Goal: Task Accomplishment & Management: Use online tool/utility

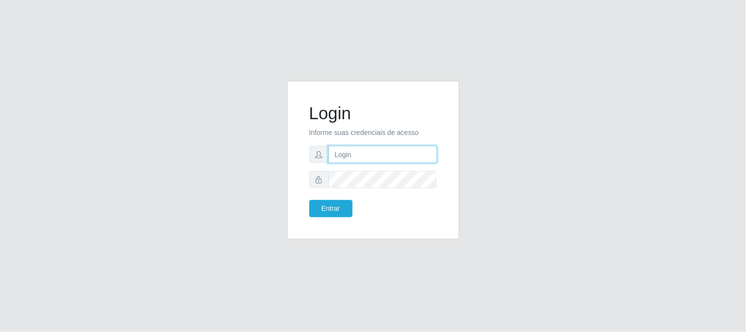
click at [369, 158] on input "text" at bounding box center [383, 154] width 109 height 17
type input "[EMAIL_ADDRESS][DOMAIN_NAME]"
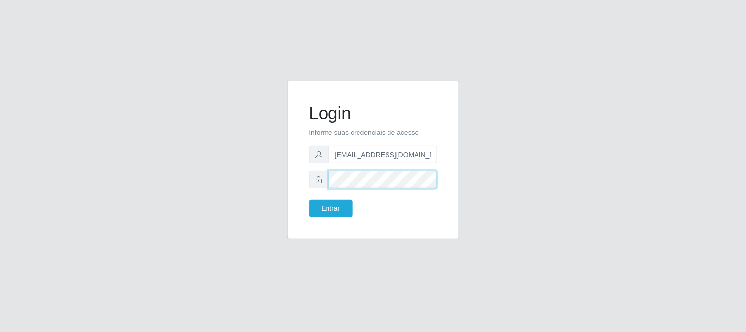
click at [309, 200] on button "Entrar" at bounding box center [330, 208] width 43 height 17
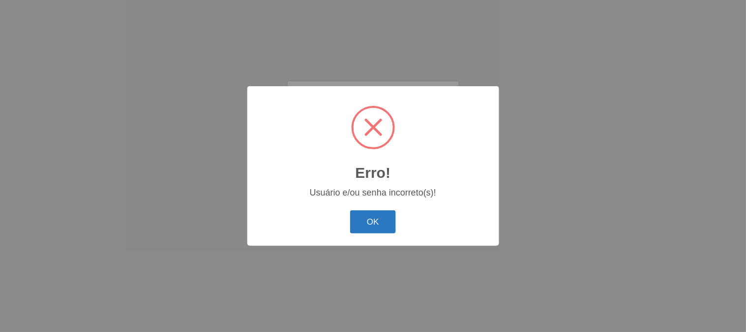
click at [384, 225] on button "OK" at bounding box center [373, 221] width 46 height 23
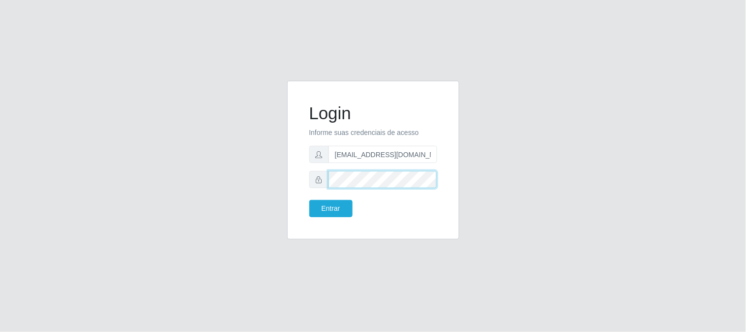
click at [309, 200] on button "Entrar" at bounding box center [330, 208] width 43 height 17
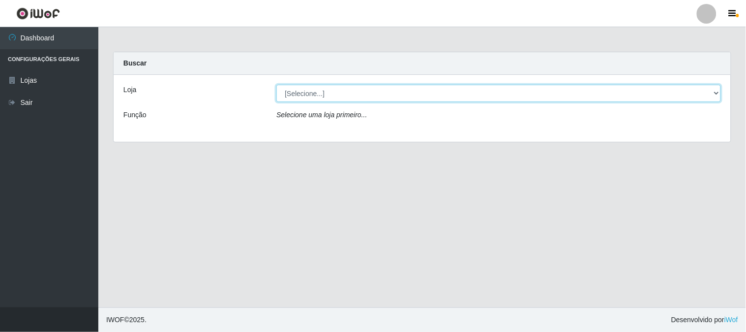
click at [387, 92] on select "[Selecione...] Queiroz Atacadão - [GEOGRAPHIC_DATA]" at bounding box center [498, 93] width 445 height 17
select select "464"
click at [276, 85] on select "[Selecione...] Queiroz Atacadão - [GEOGRAPHIC_DATA]" at bounding box center [498, 93] width 445 height 17
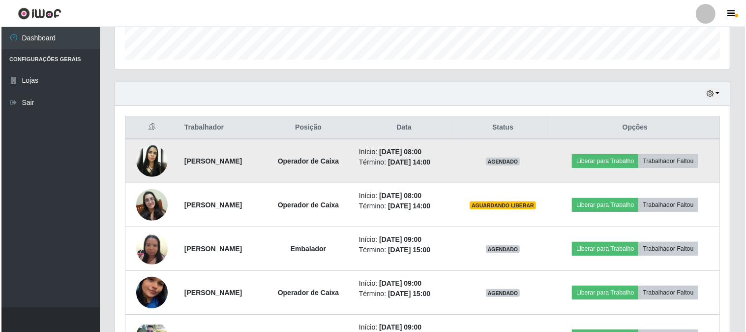
scroll to position [273, 0]
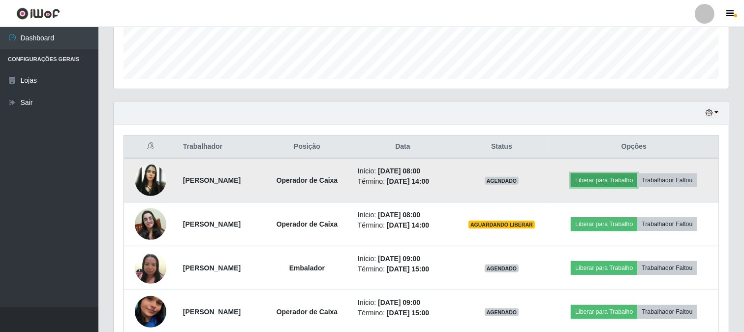
click at [628, 180] on button "Liberar para Trabalho" at bounding box center [604, 180] width 66 height 14
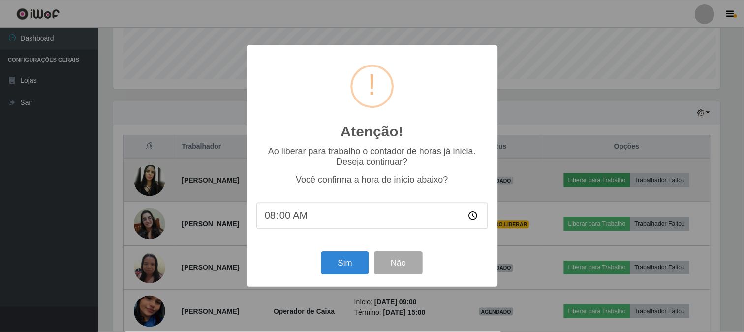
scroll to position [204, 608]
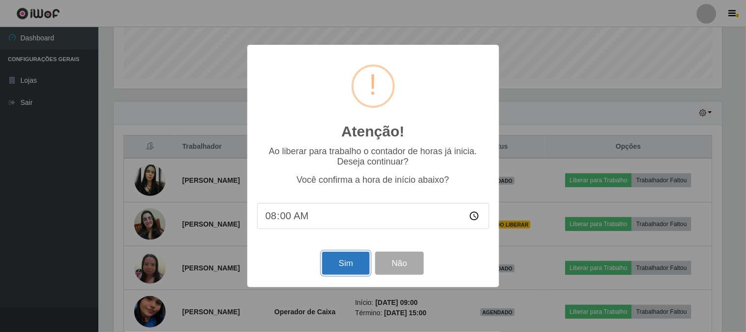
click at [346, 260] on button "Sim" at bounding box center [346, 262] width 48 height 23
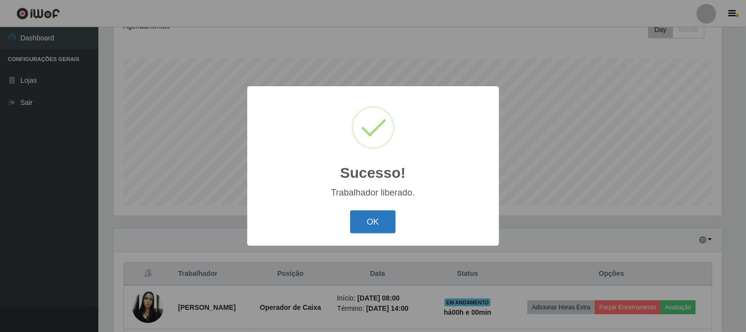
click at [380, 220] on button "OK" at bounding box center [373, 221] width 46 height 23
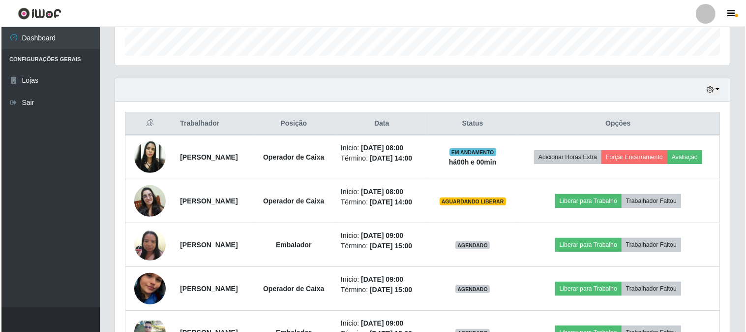
scroll to position [310, 0]
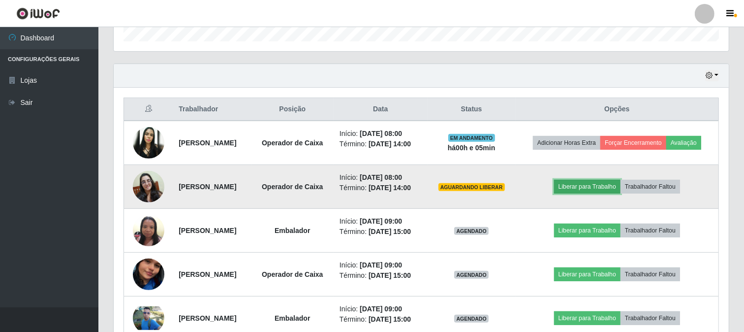
click at [620, 192] on button "Liberar para Trabalho" at bounding box center [587, 187] width 66 height 14
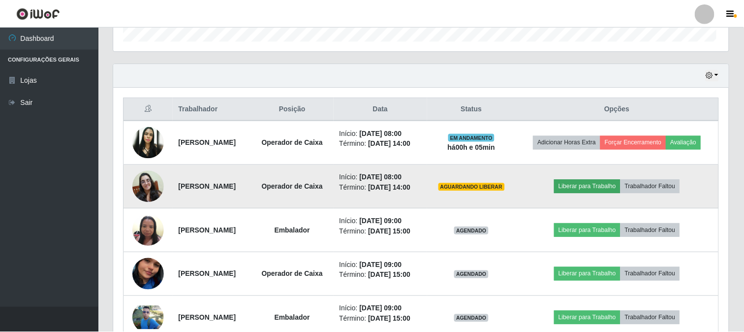
scroll to position [204, 608]
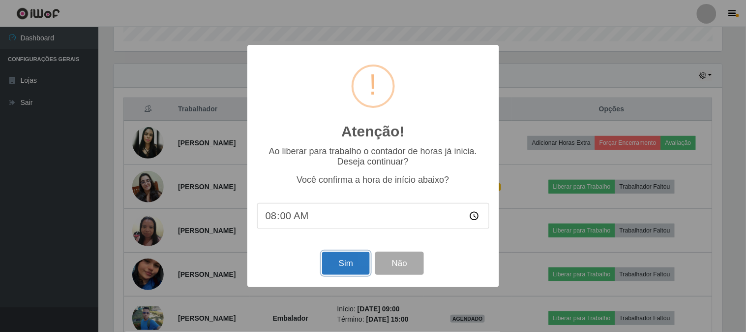
click at [350, 266] on button "Sim" at bounding box center [346, 262] width 48 height 23
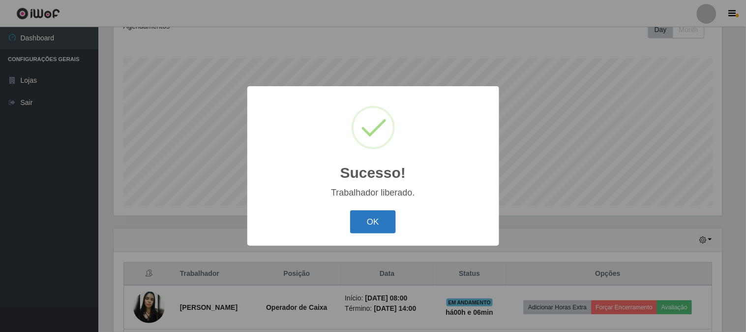
click at [382, 225] on button "OK" at bounding box center [373, 221] width 46 height 23
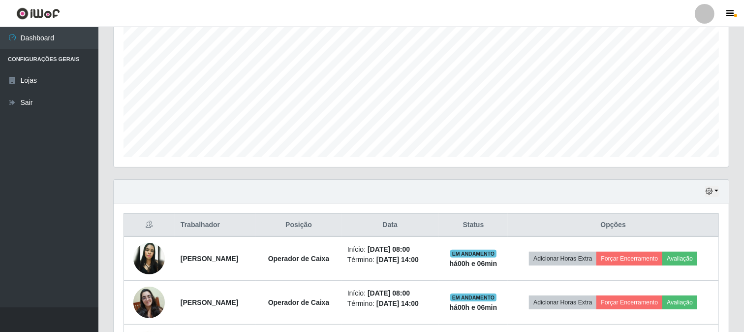
scroll to position [256, 0]
